Goal: Check status: Check status

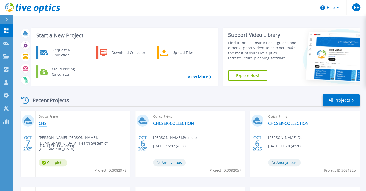
click at [40, 124] on link "CHS" at bounding box center [43, 123] width 8 height 5
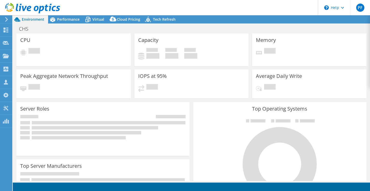
select select "USD"
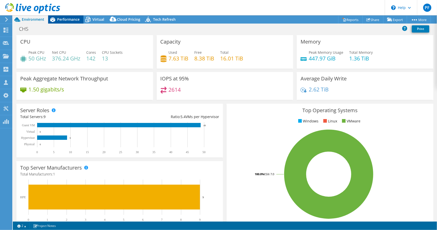
click at [69, 19] on span "Performance" at bounding box center [68, 19] width 23 height 5
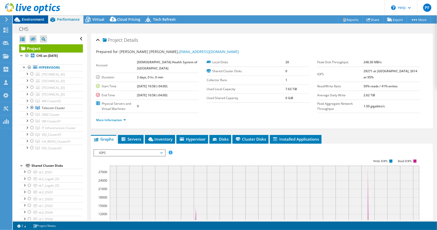
click at [38, 19] on span "Environment" at bounding box center [33, 19] width 23 height 5
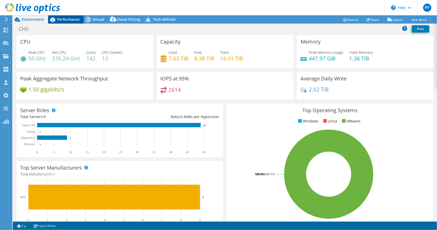
click at [58, 21] on span "Performance" at bounding box center [68, 19] width 23 height 5
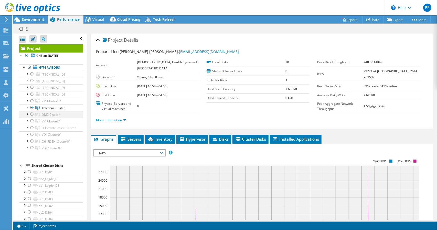
click at [32, 113] on div at bounding box center [31, 114] width 5 height 6
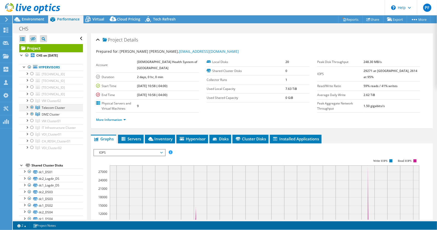
click at [31, 107] on div at bounding box center [31, 107] width 5 height 6
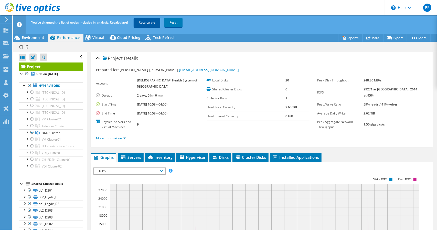
click at [147, 20] on link "Recalculate" at bounding box center [147, 22] width 27 height 9
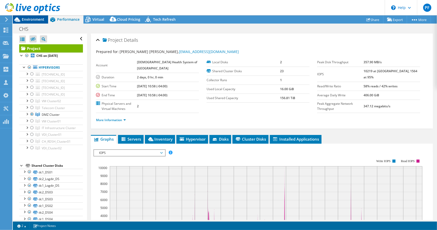
click at [35, 19] on span "Environment" at bounding box center [33, 19] width 23 height 5
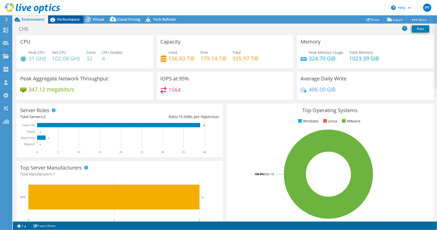
click at [61, 19] on span "Performance" at bounding box center [68, 19] width 23 height 5
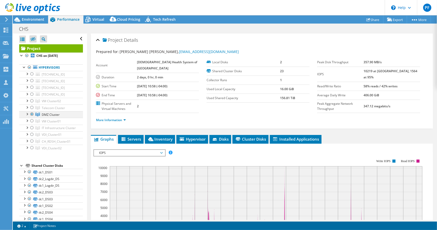
drag, startPoint x: 31, startPoint y: 145, endPoint x: 31, endPoint y: 114, distance: 30.7
click at [31, 144] on div at bounding box center [31, 141] width 5 height 6
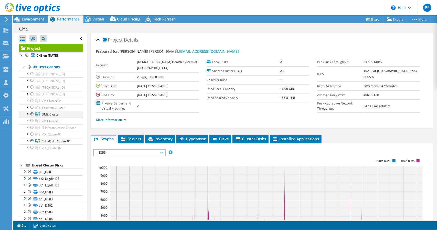
click at [31, 114] on ul "[TECHNICAL_ID] datastore1 Network Interfaces vmnic0" at bounding box center [51, 111] width 64 height 80
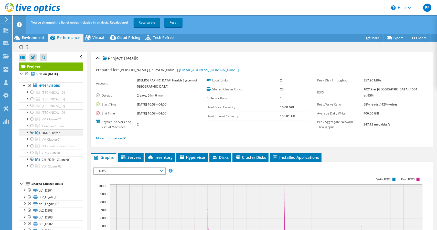
click at [31, 131] on div at bounding box center [31, 132] width 5 height 6
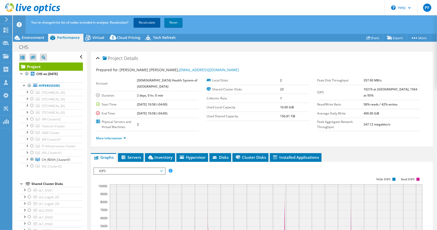
click at [144, 21] on link "Recalculate" at bounding box center [147, 22] width 27 height 9
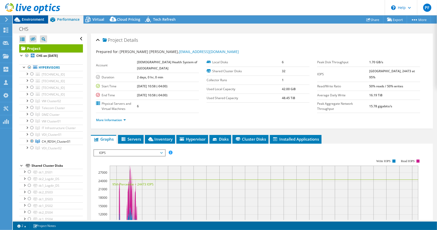
click at [36, 21] on span "Environment" at bounding box center [33, 19] width 23 height 5
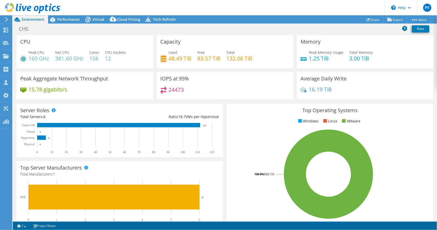
click at [311, 5] on header "PF Partner Team Member [PERSON_NAME] [EMAIL_ADDRESS][DOMAIN_NAME] Presidio My P…" at bounding box center [218, 7] width 437 height 15
click at [75, 20] on span "Performance" at bounding box center [68, 19] width 23 height 5
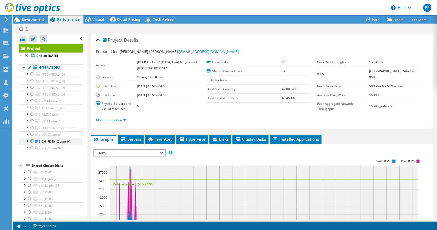
drag, startPoint x: 30, startPoint y: 139, endPoint x: 32, endPoint y: 144, distance: 4.8
click at [30, 137] on div at bounding box center [31, 134] width 5 height 6
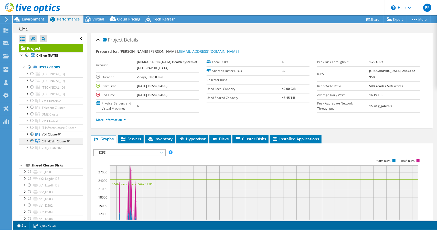
click at [32, 144] on ul "[TECHNICAL_ID] datastore1 Network Interfaces vmnic0" at bounding box center [51, 111] width 64 height 80
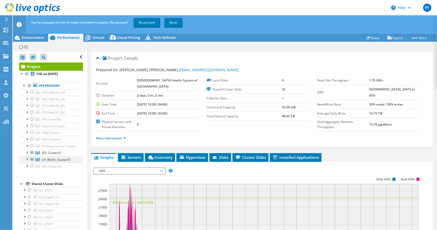
click at [32, 162] on div at bounding box center [31, 159] width 5 height 6
click at [150, 23] on link "Recalculate" at bounding box center [147, 22] width 27 height 9
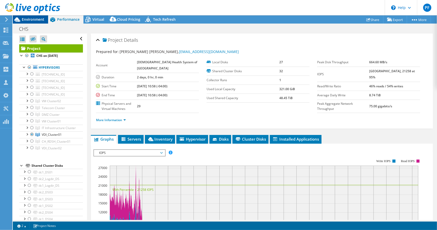
click at [37, 19] on span "Environment" at bounding box center [33, 19] width 23 height 5
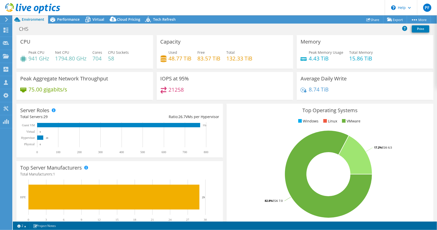
click at [275, 12] on header "PF Partner Team Member [PERSON_NAME] [EMAIL_ADDRESS][DOMAIN_NAME] Presidio My P…" at bounding box center [218, 7] width 437 height 15
click at [64, 20] on span "Performance" at bounding box center [68, 19] width 23 height 5
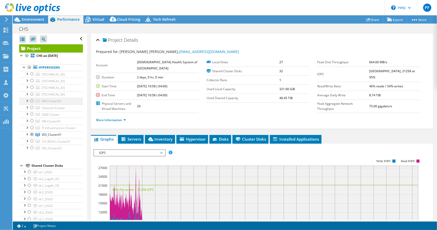
click at [31, 100] on div at bounding box center [31, 101] width 5 height 6
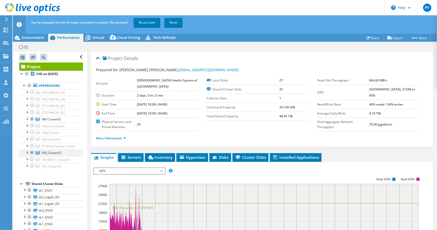
click at [32, 155] on div at bounding box center [31, 152] width 5 height 6
click at [152, 21] on link "Recalculate" at bounding box center [147, 22] width 27 height 9
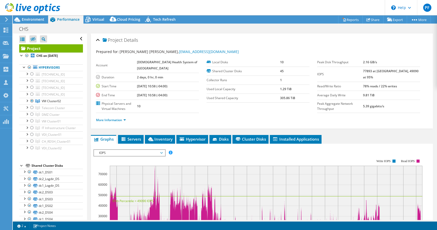
select select "USD"
click at [37, 19] on span "Environment" at bounding box center [33, 19] width 23 height 5
